Goal: Transaction & Acquisition: Purchase product/service

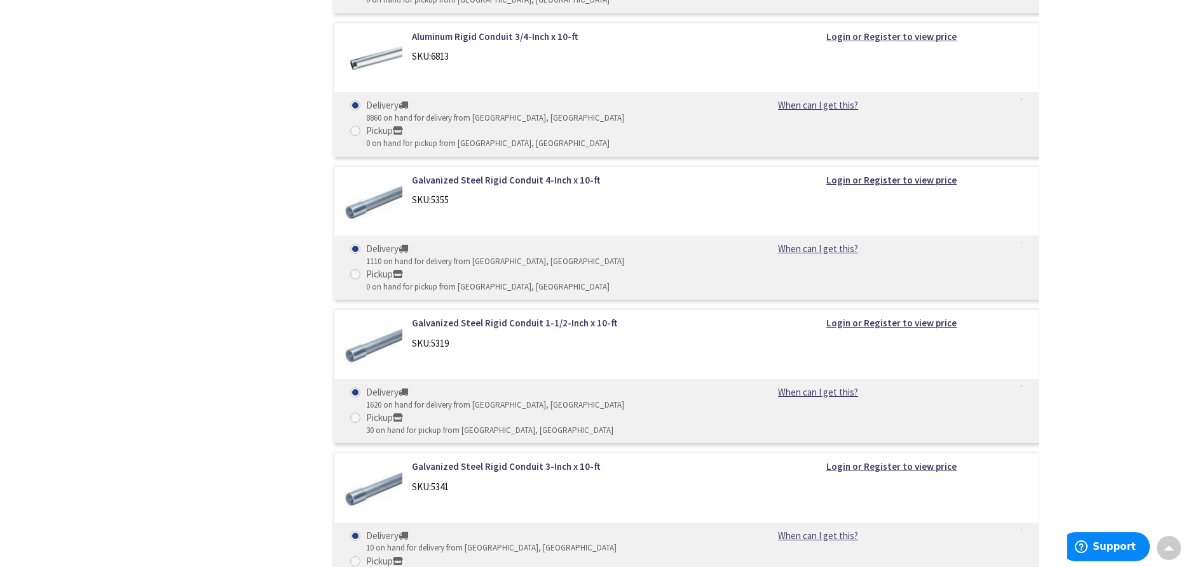
scroll to position [972, 0]
click at [470, 459] on link "Galvanized Steel Rigid Conduit 3-Inch x 10-ft" at bounding box center [573, 465] width 323 height 13
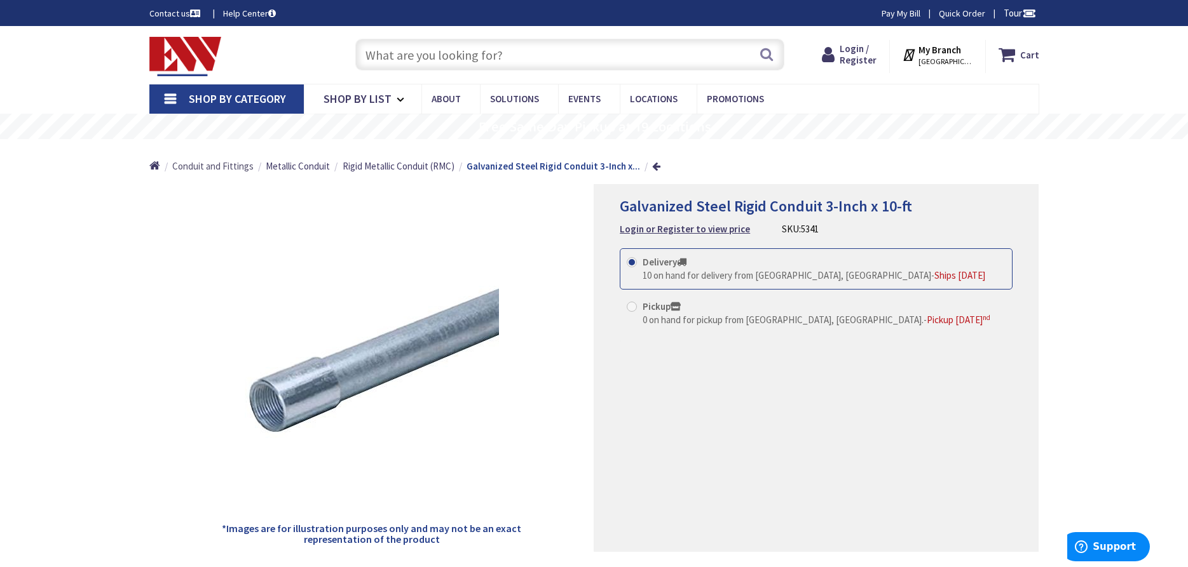
click at [234, 166] on span "Conduit and Fittings" at bounding box center [212, 166] width 81 height 12
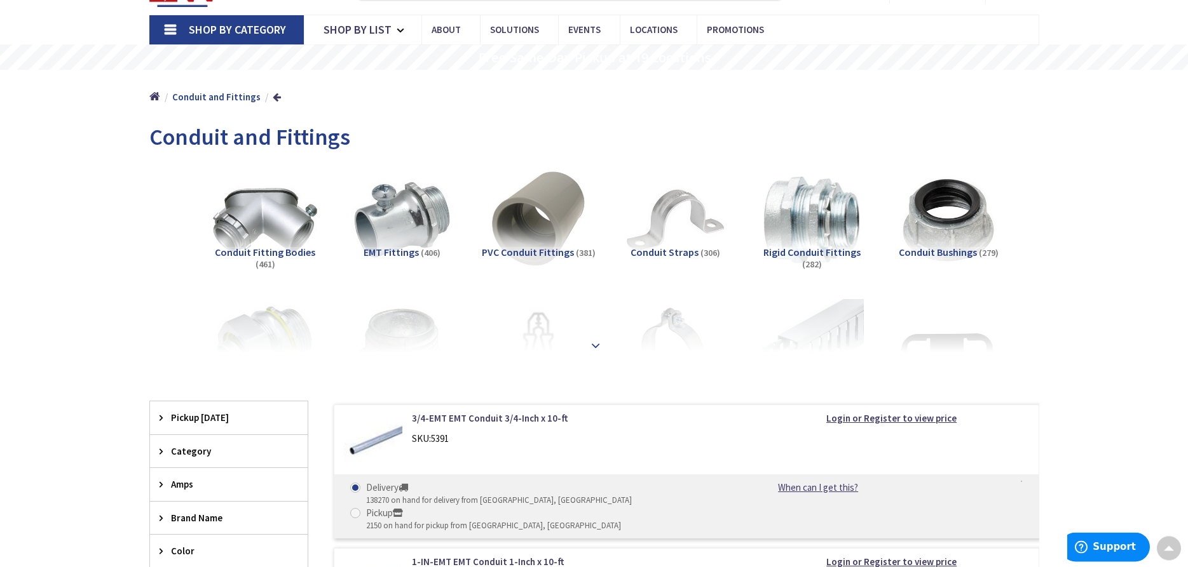
scroll to position [194, 0]
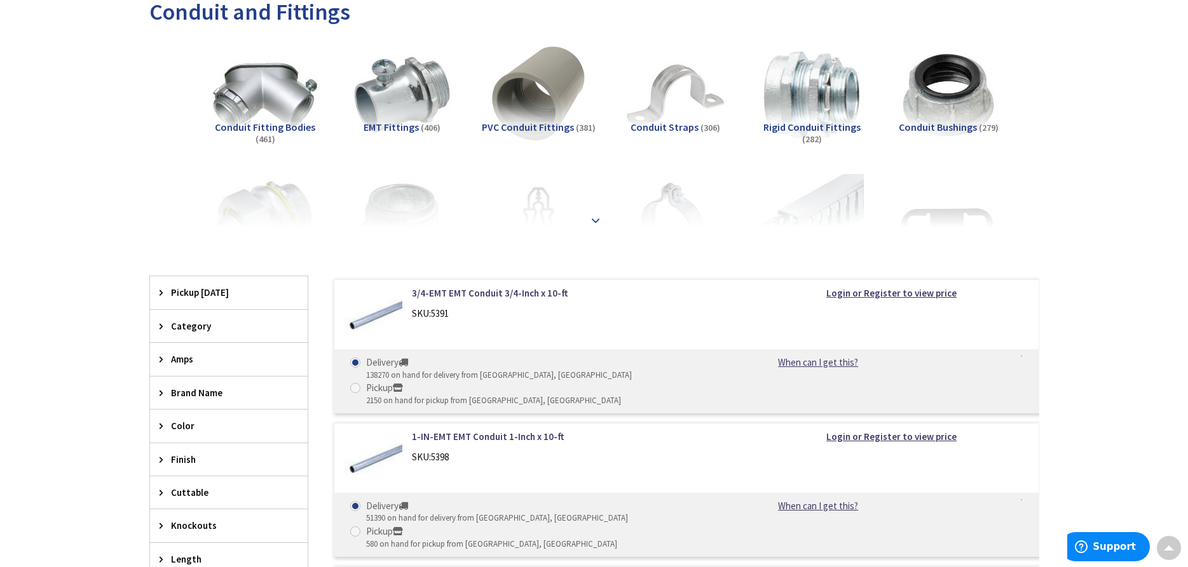
click at [593, 220] on strong at bounding box center [595, 221] width 15 height 14
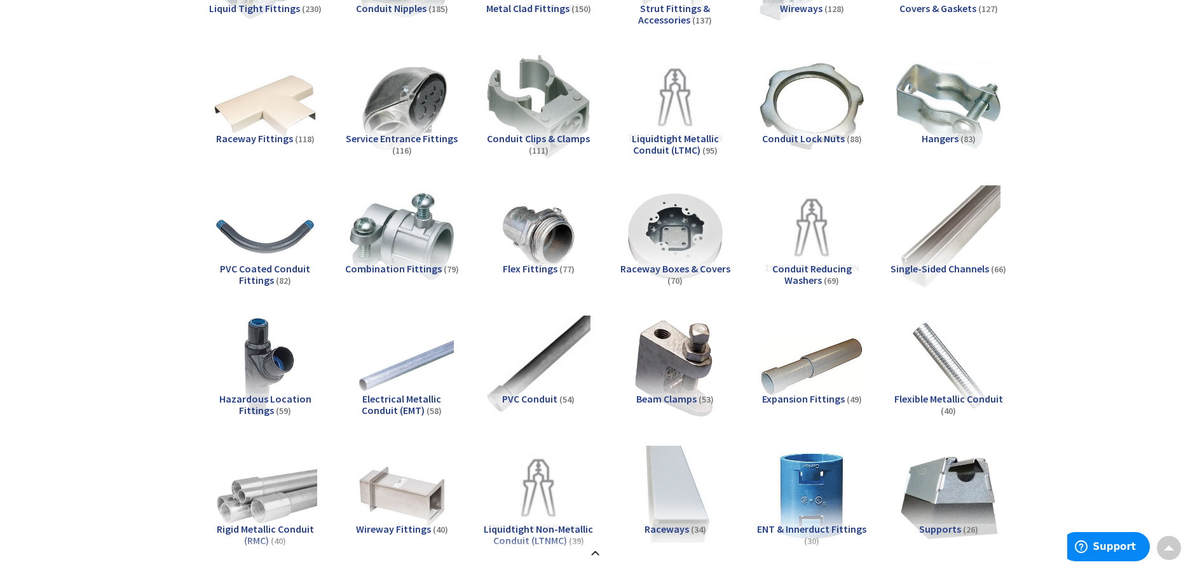
scroll to position [130, 0]
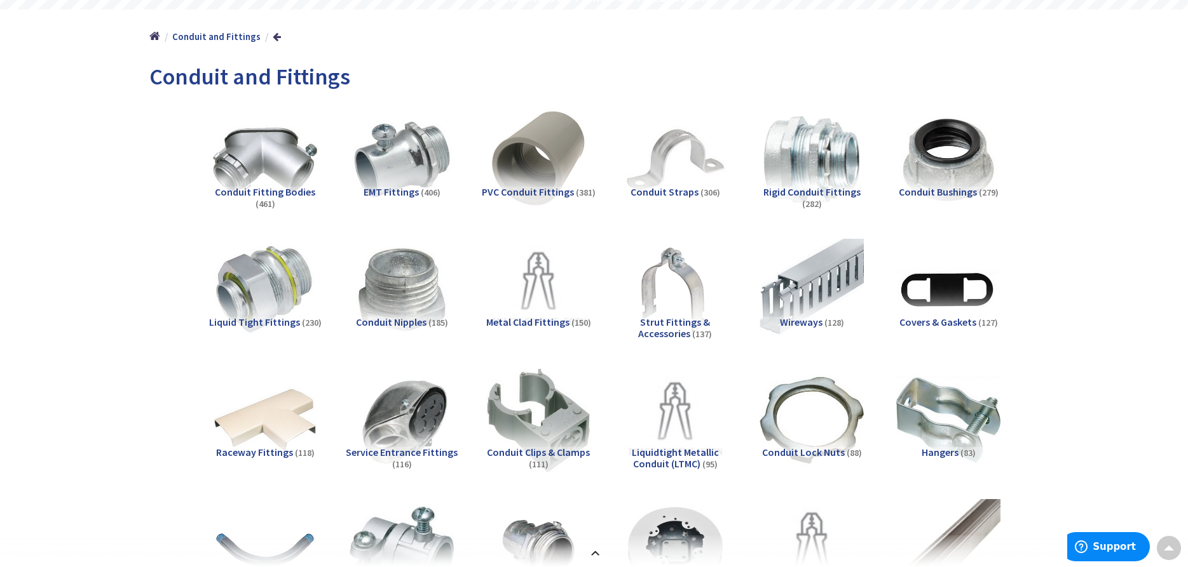
click at [264, 195] on span "Conduit Fitting Bodies" at bounding box center [265, 192] width 100 height 13
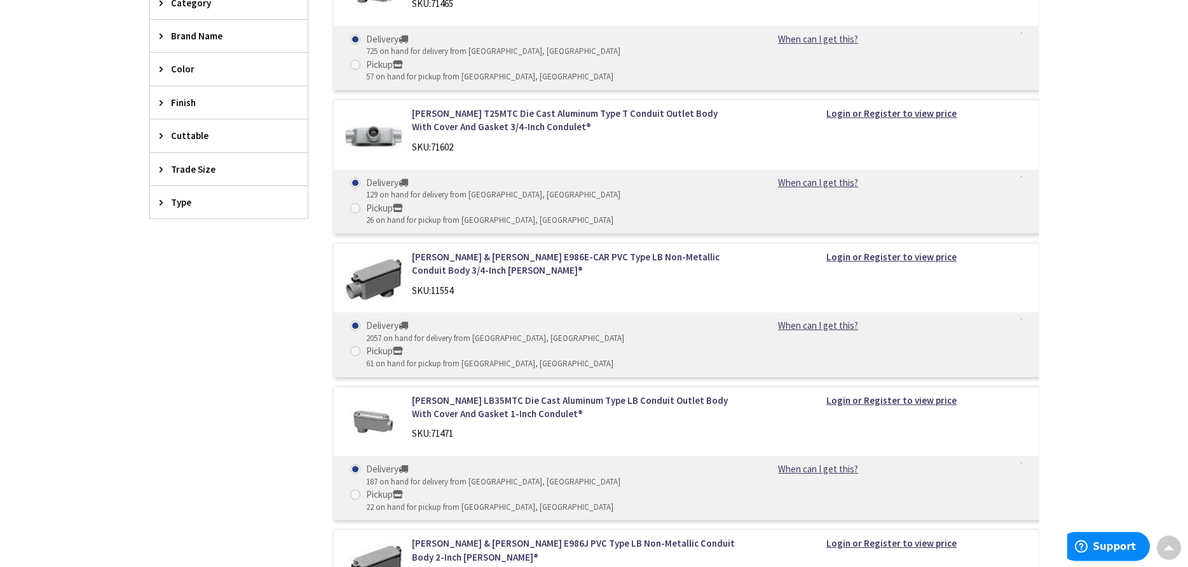
scroll to position [1435, 0]
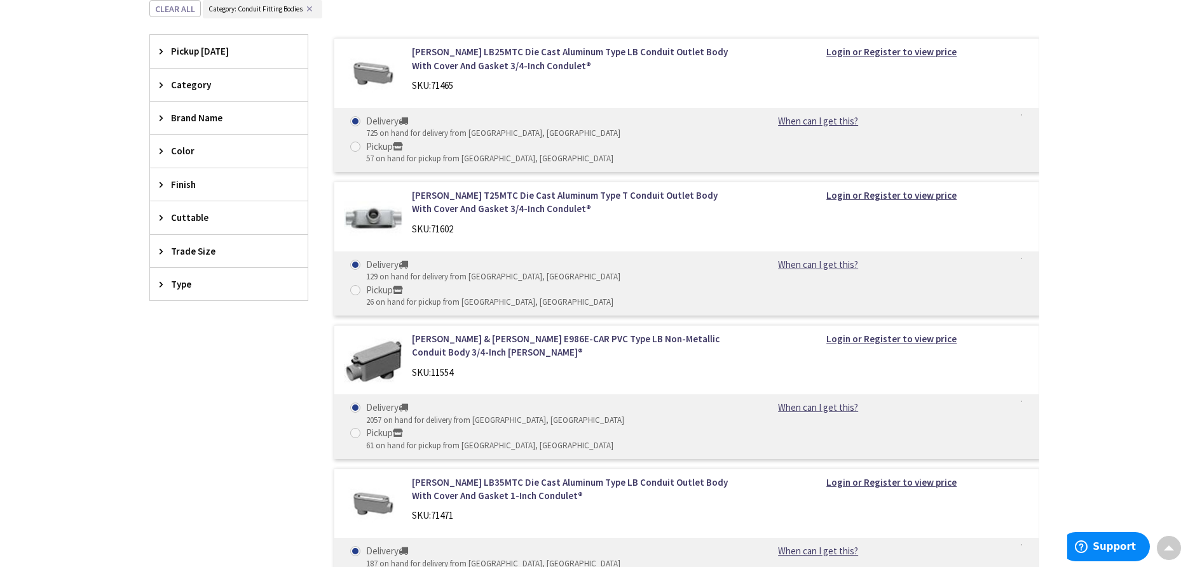
click at [160, 286] on icon at bounding box center [164, 285] width 10 height 10
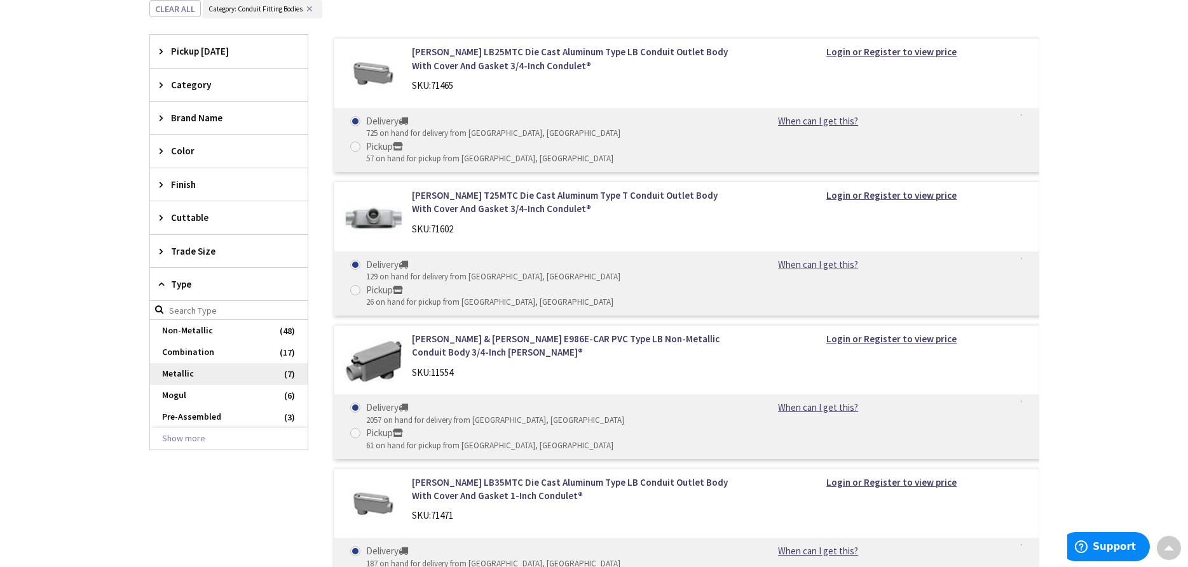
click at [172, 370] on span "Metallic" at bounding box center [229, 374] width 158 height 22
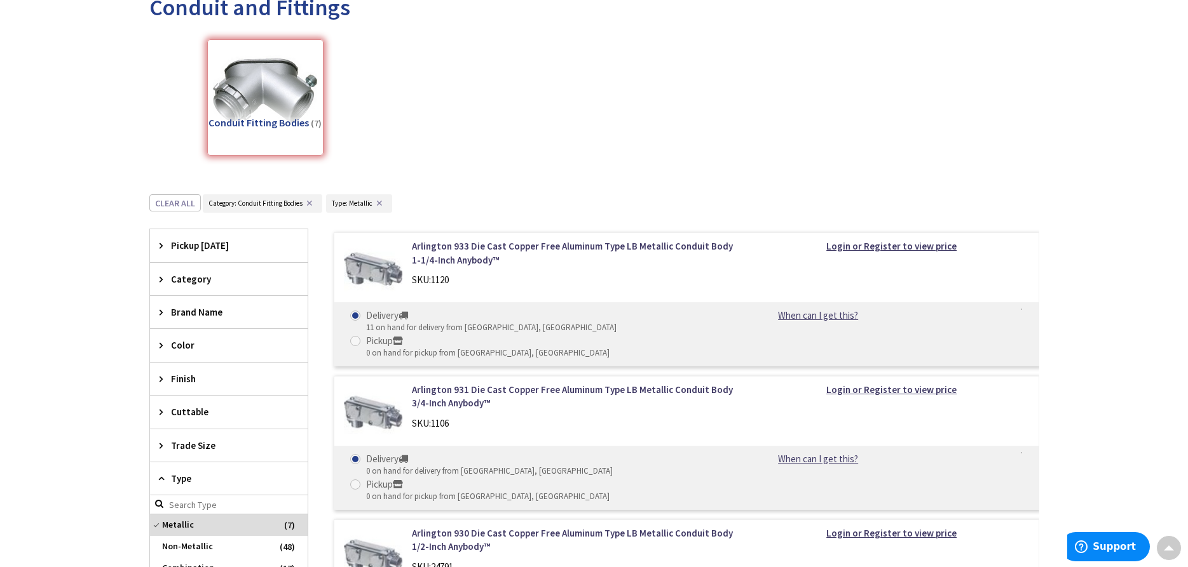
scroll to position [264, 0]
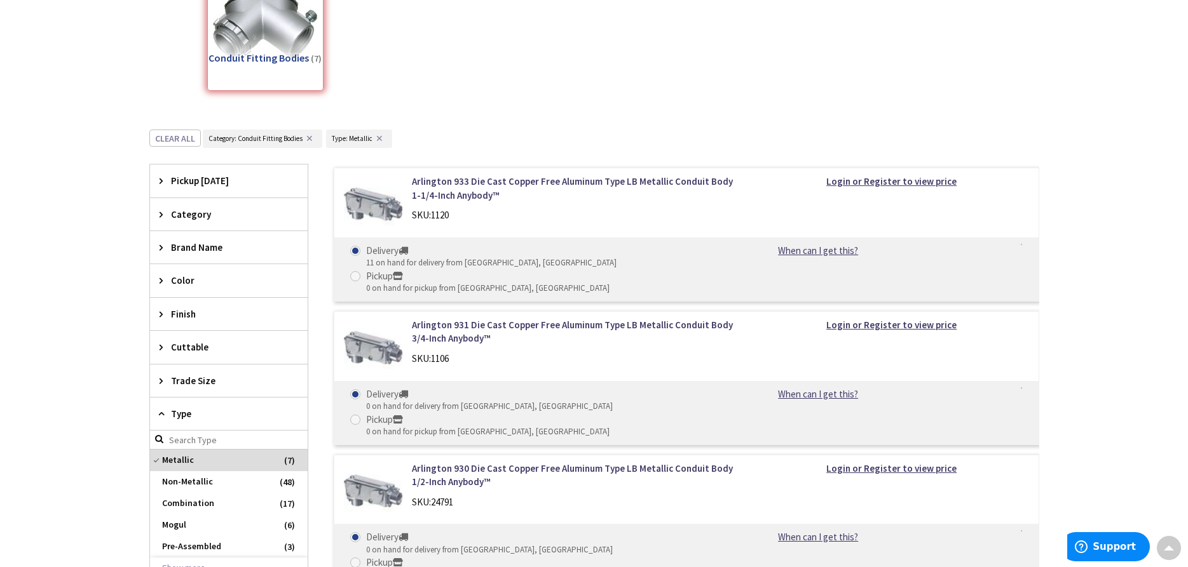
click at [188, 224] on div "Category" at bounding box center [229, 214] width 158 height 32
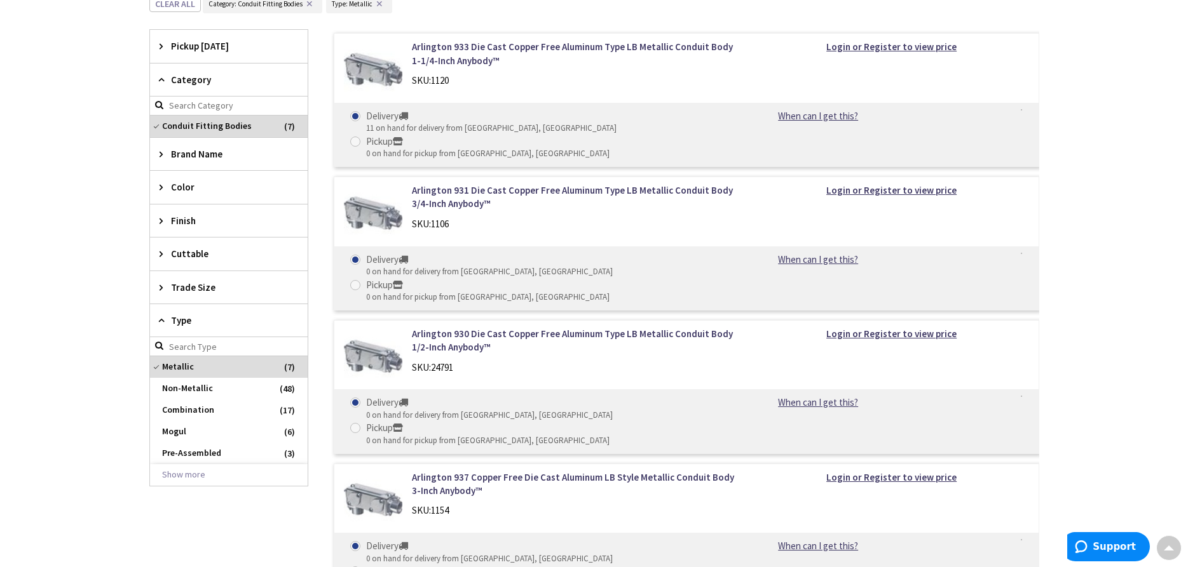
scroll to position [458, 0]
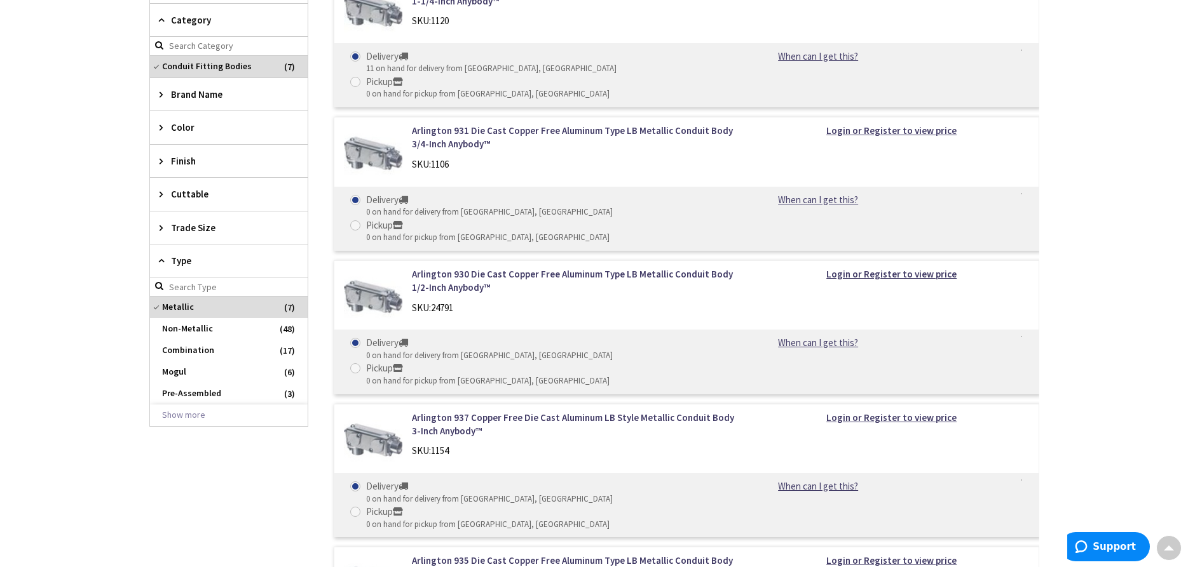
click at [226, 226] on span "Trade Size" at bounding box center [223, 227] width 104 height 13
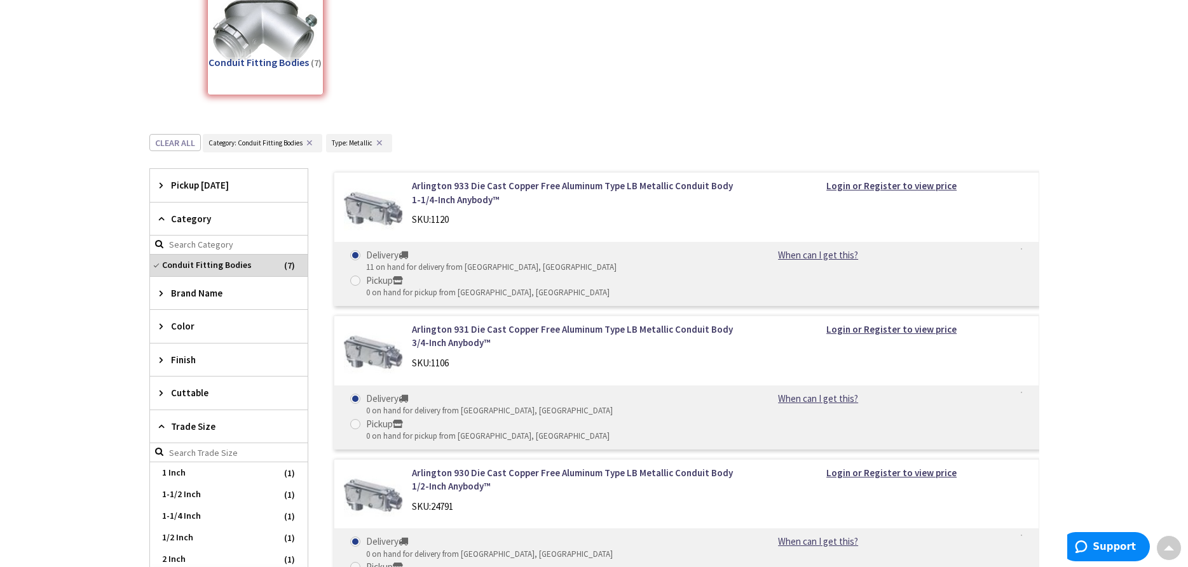
scroll to position [519, 0]
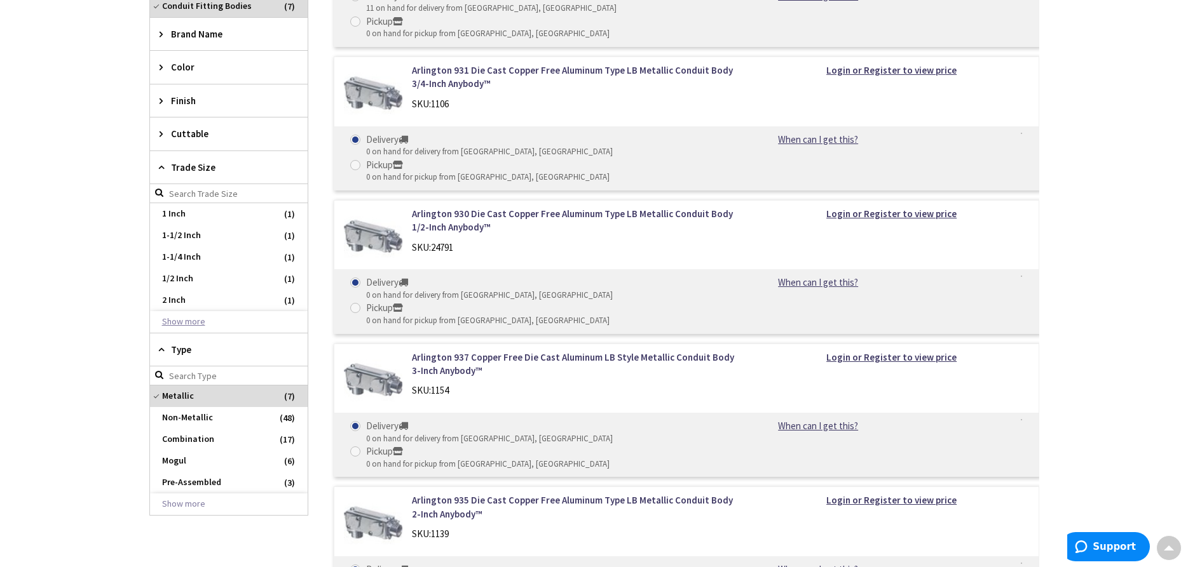
click at [185, 320] on button "Show more" at bounding box center [229, 322] width 158 height 22
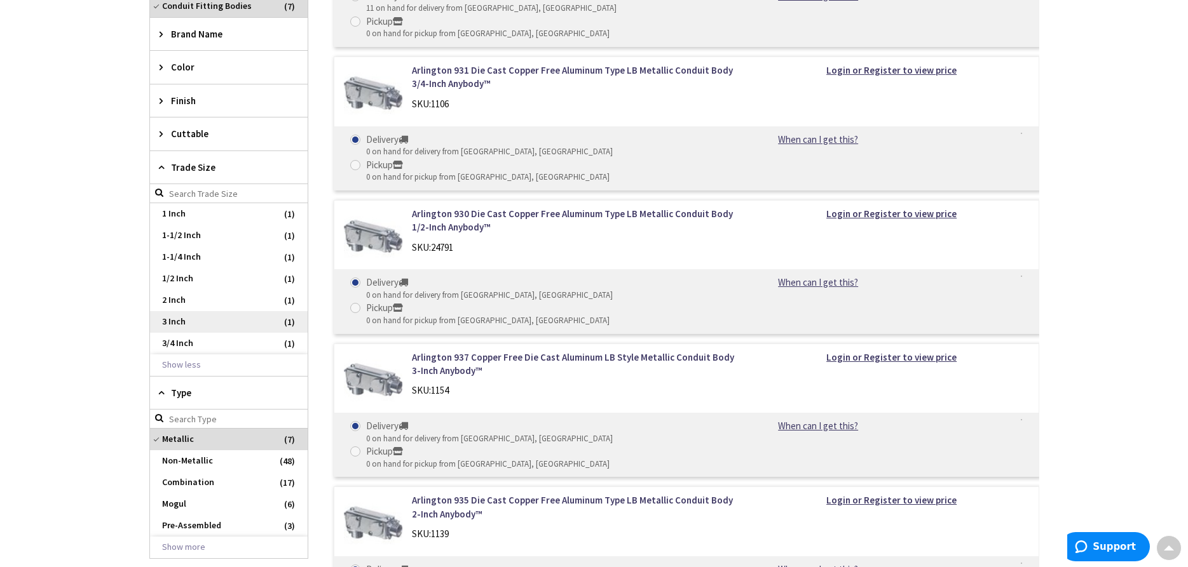
click at [167, 320] on span "3 Inch" at bounding box center [229, 322] width 158 height 22
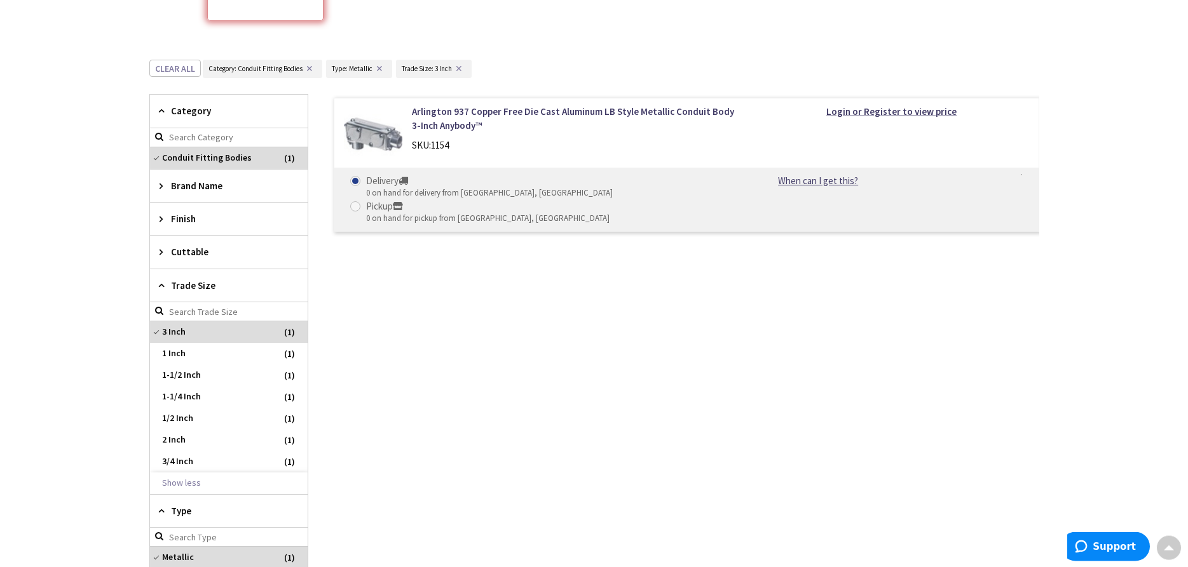
scroll to position [290, 0]
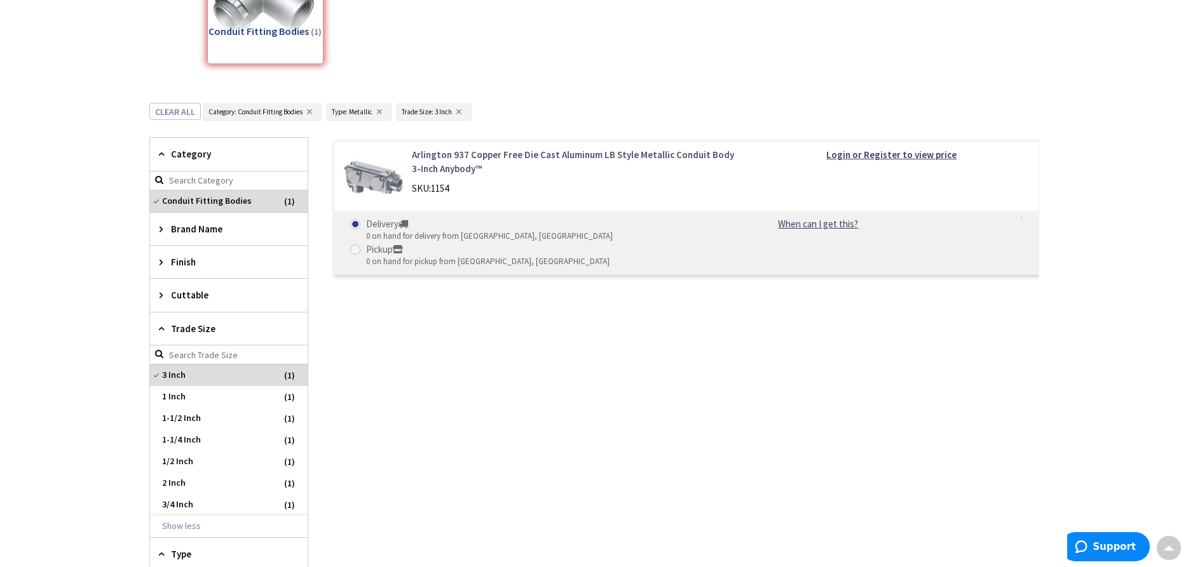
click at [490, 153] on link "Arlington 937 Copper Free Die Cast Aluminum LB Style Metallic Conduit Body 3-In…" at bounding box center [573, 161] width 323 height 27
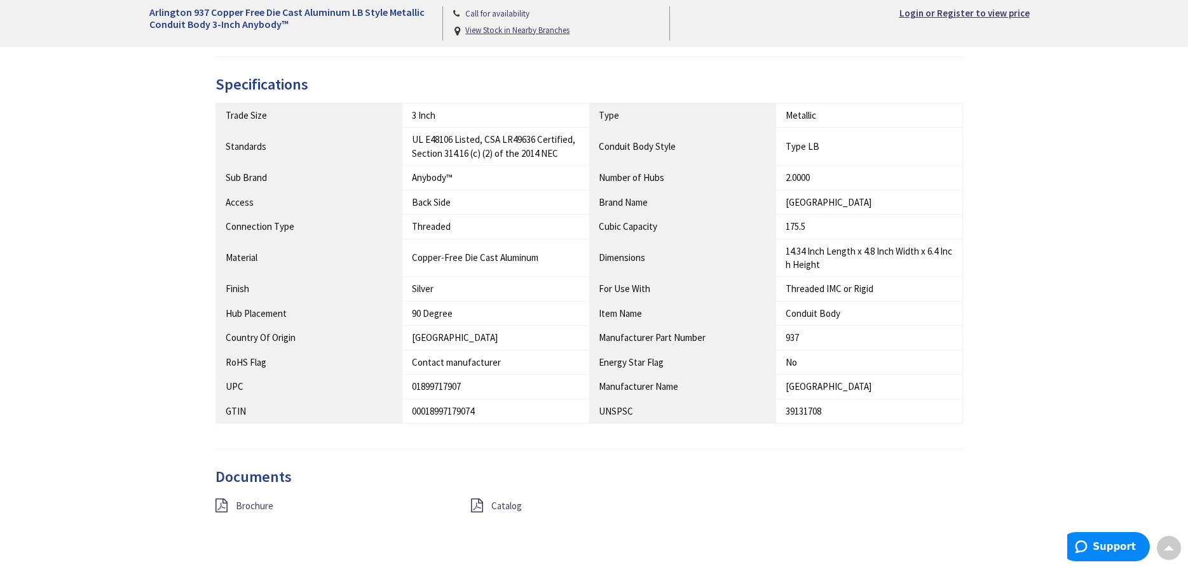
scroll to position [595, 0]
